Goal: Task Accomplishment & Management: Use online tool/utility

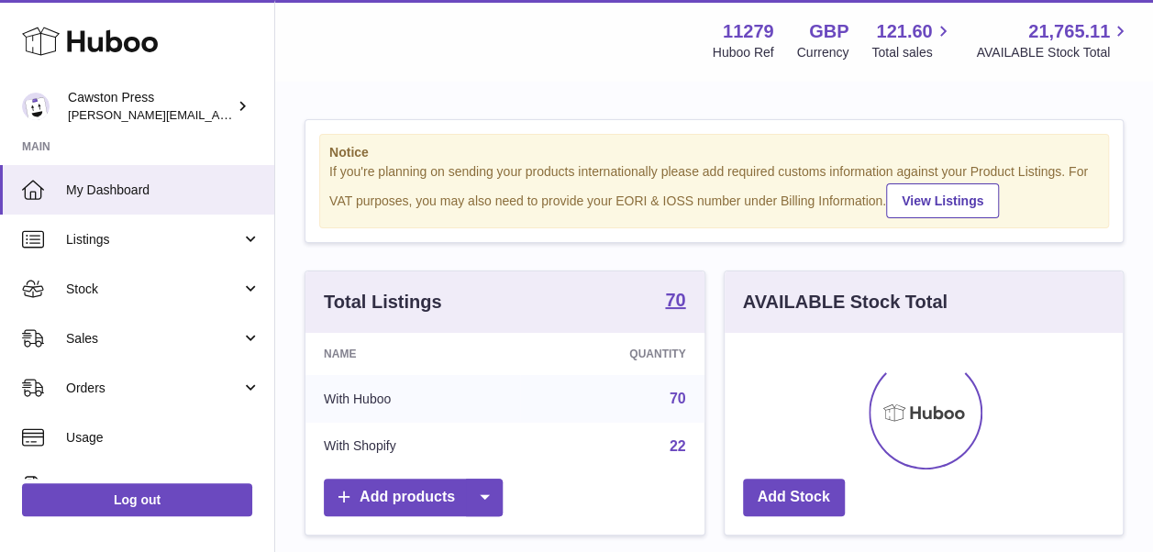
scroll to position [286, 398]
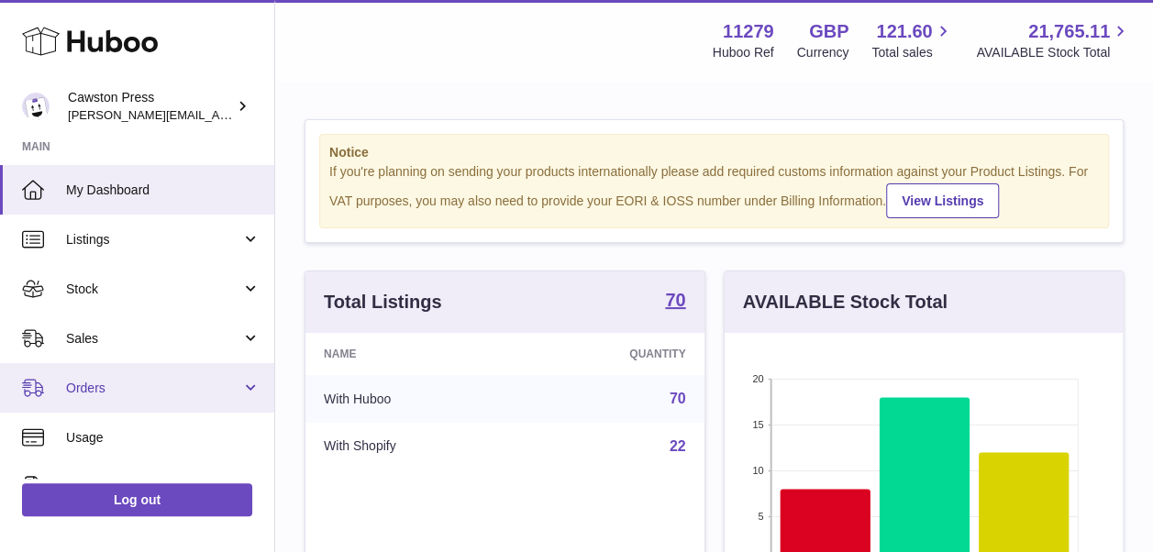
click at [206, 376] on link "Orders" at bounding box center [137, 388] width 274 height 50
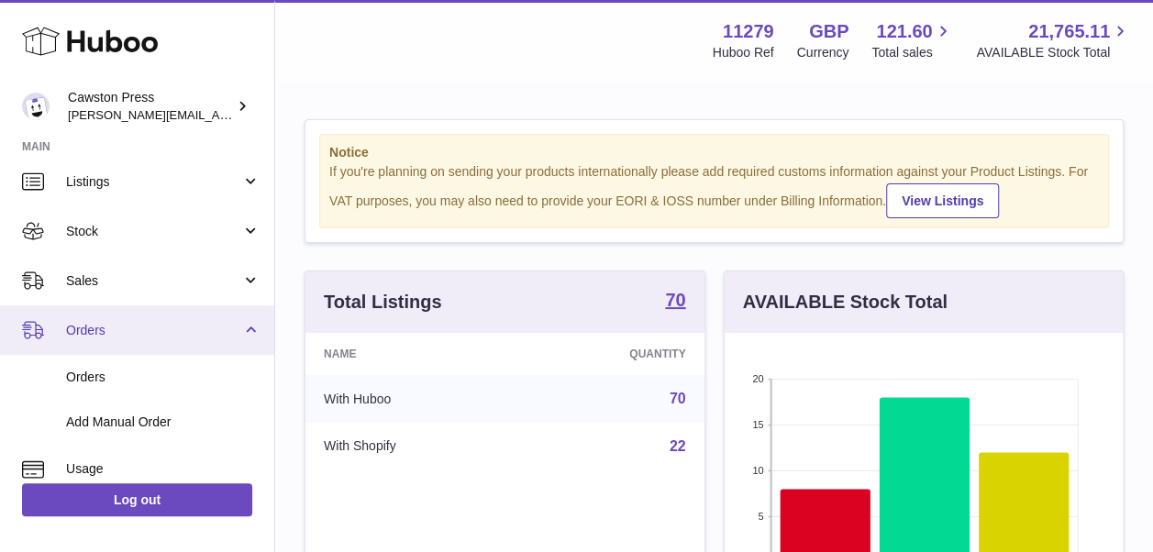
scroll to position [59, 0]
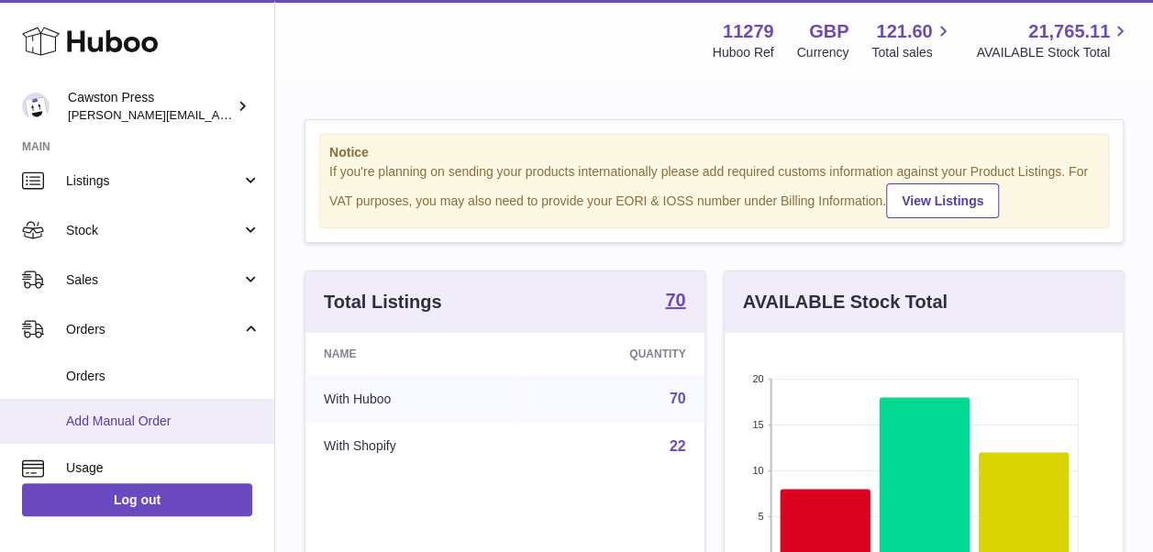
click at [168, 411] on link "Add Manual Order" at bounding box center [137, 421] width 274 height 45
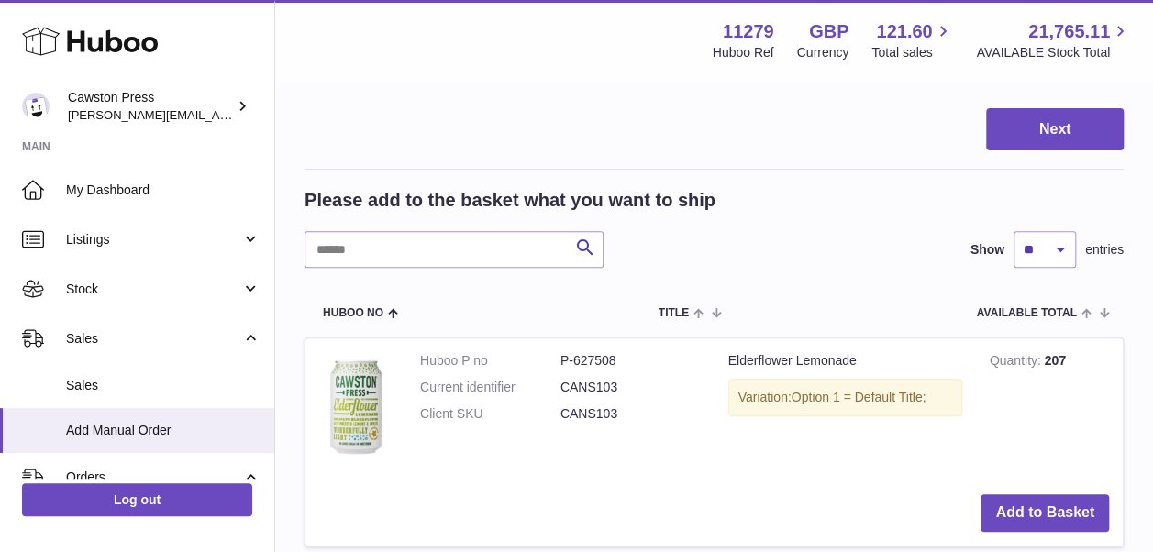
scroll to position [253, 0]
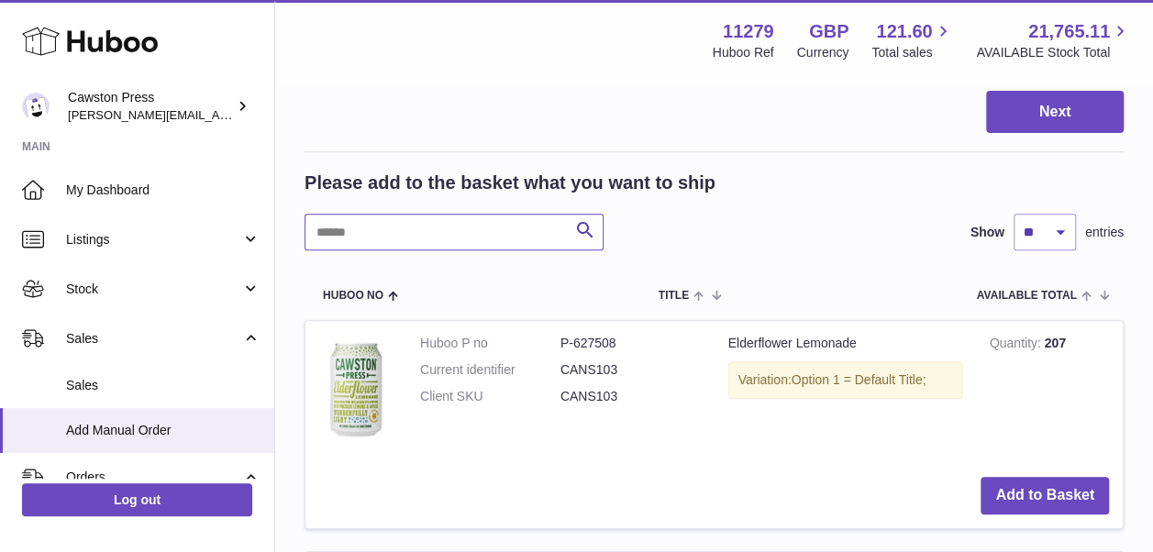
click at [412, 240] on input "text" at bounding box center [454, 232] width 299 height 37
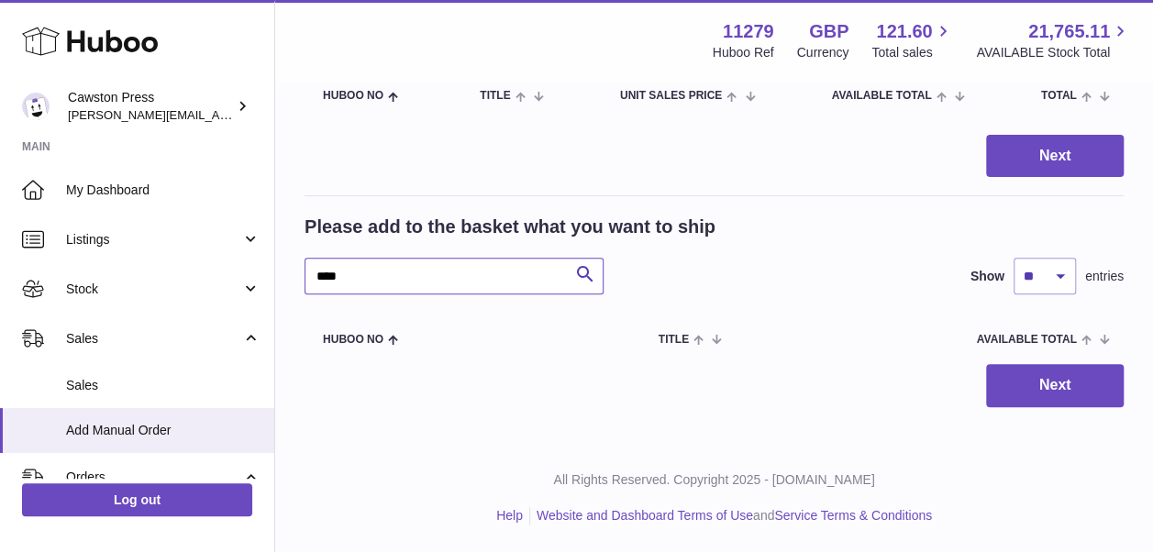
scroll to position [208, 0]
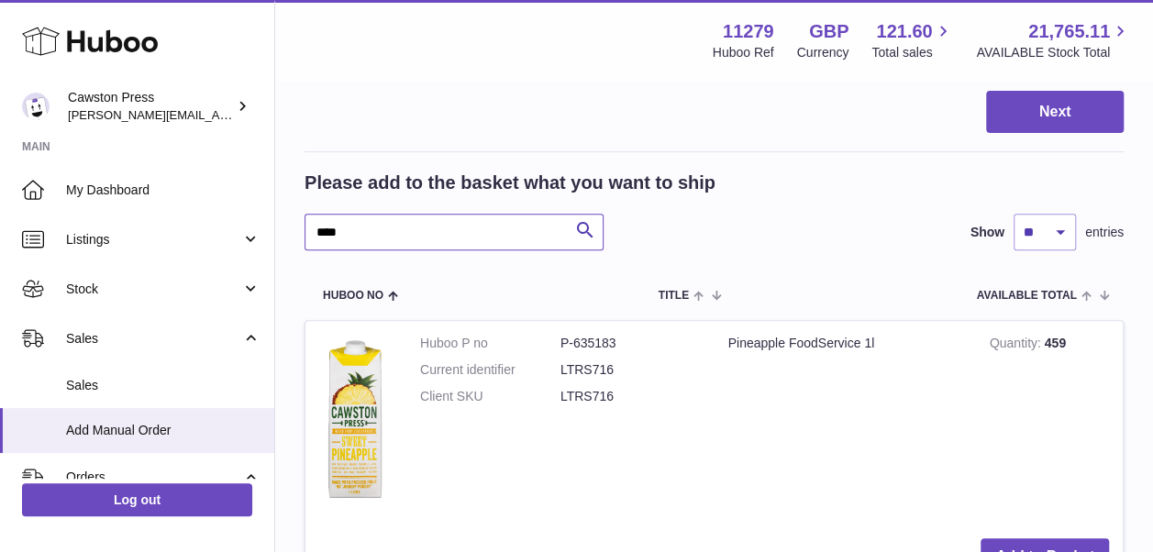
scroll to position [450, 0]
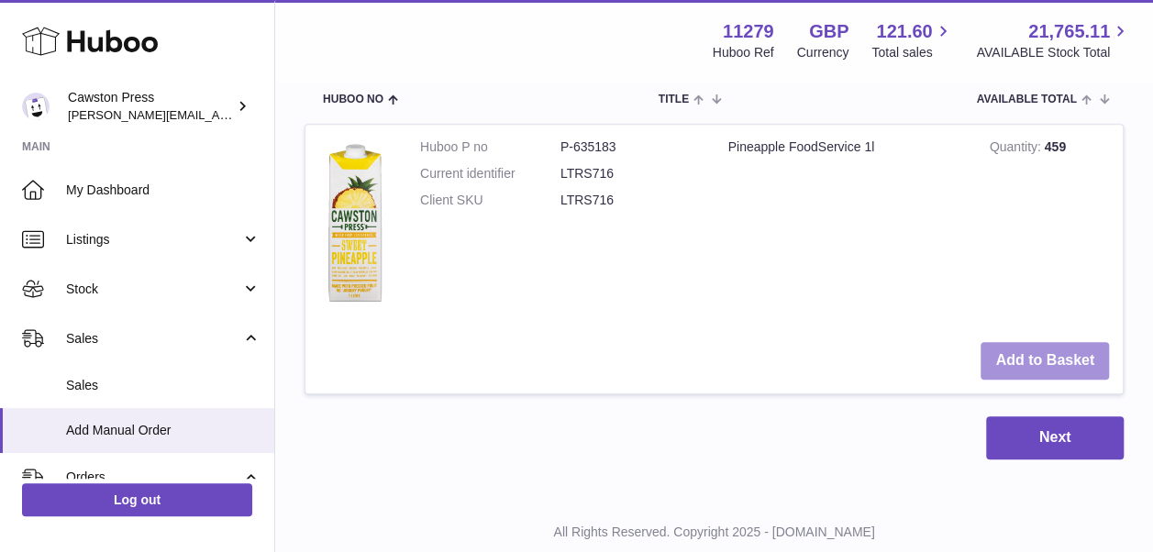
type input "****"
click at [1014, 358] on button "Add to Basket" at bounding box center [1045, 361] width 128 height 38
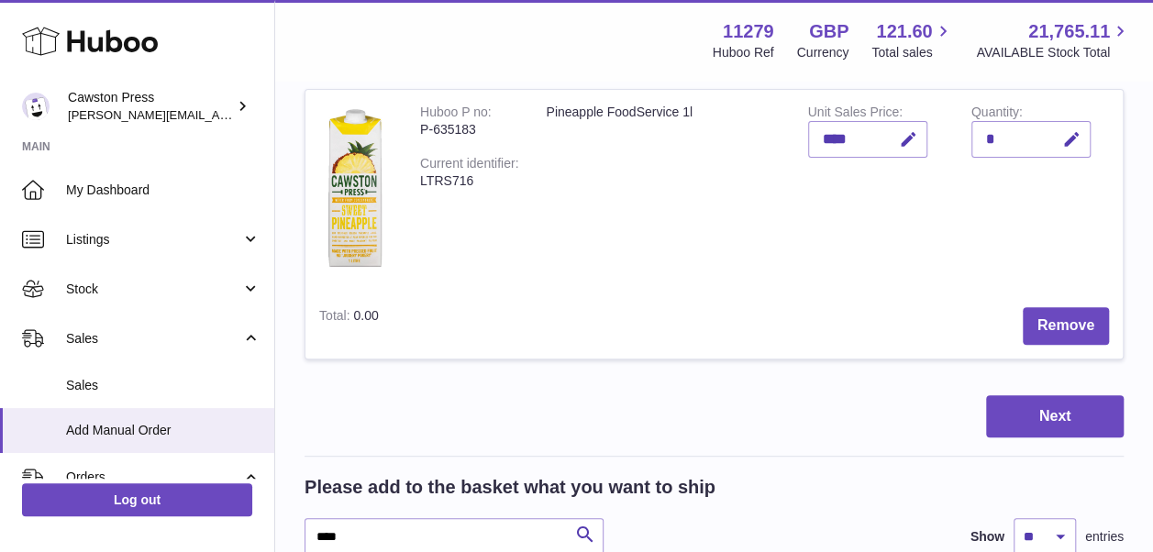
scroll to position [113, 0]
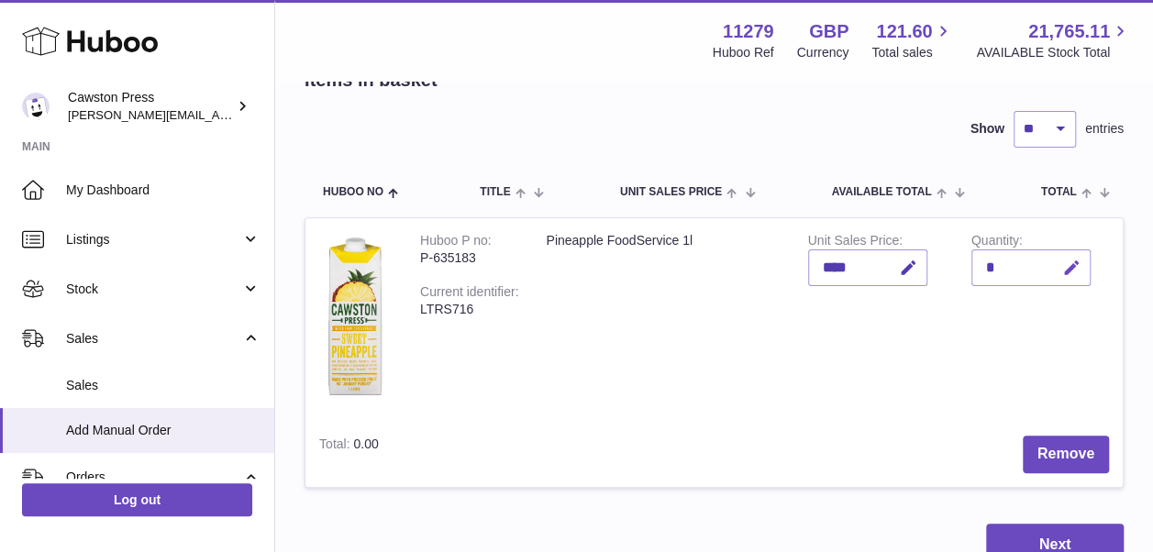
click at [1070, 269] on icon "button" at bounding box center [1071, 268] width 19 height 19
